Goal: Navigation & Orientation: Find specific page/section

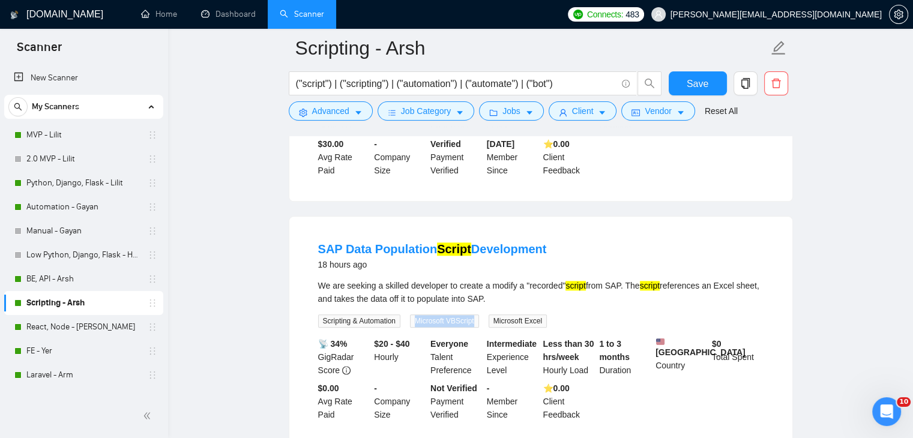
scroll to position [2794, 0]
click at [255, 84] on main "Scripting - Arsh ("script") | ("scripting") | ("automation") | ("automate") | (…" at bounding box center [540, 93] width 707 height 2852
click at [166, 15] on link "Home" at bounding box center [159, 14] width 36 height 10
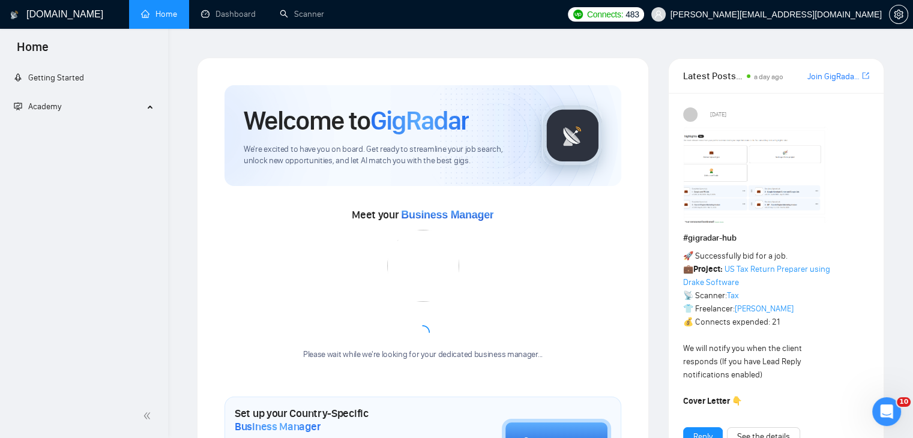
click at [166, 15] on link "Home" at bounding box center [159, 14] width 36 height 10
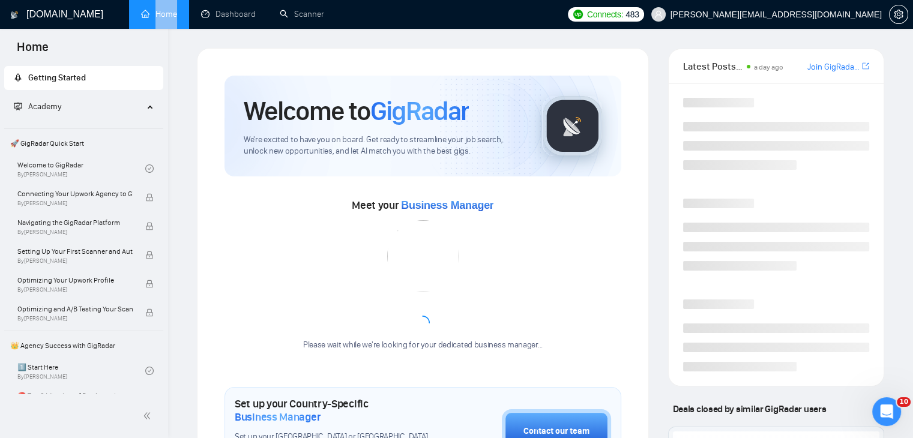
click at [166, 15] on link "Home" at bounding box center [159, 14] width 36 height 10
